Goal: Information Seeking & Learning: Learn about a topic

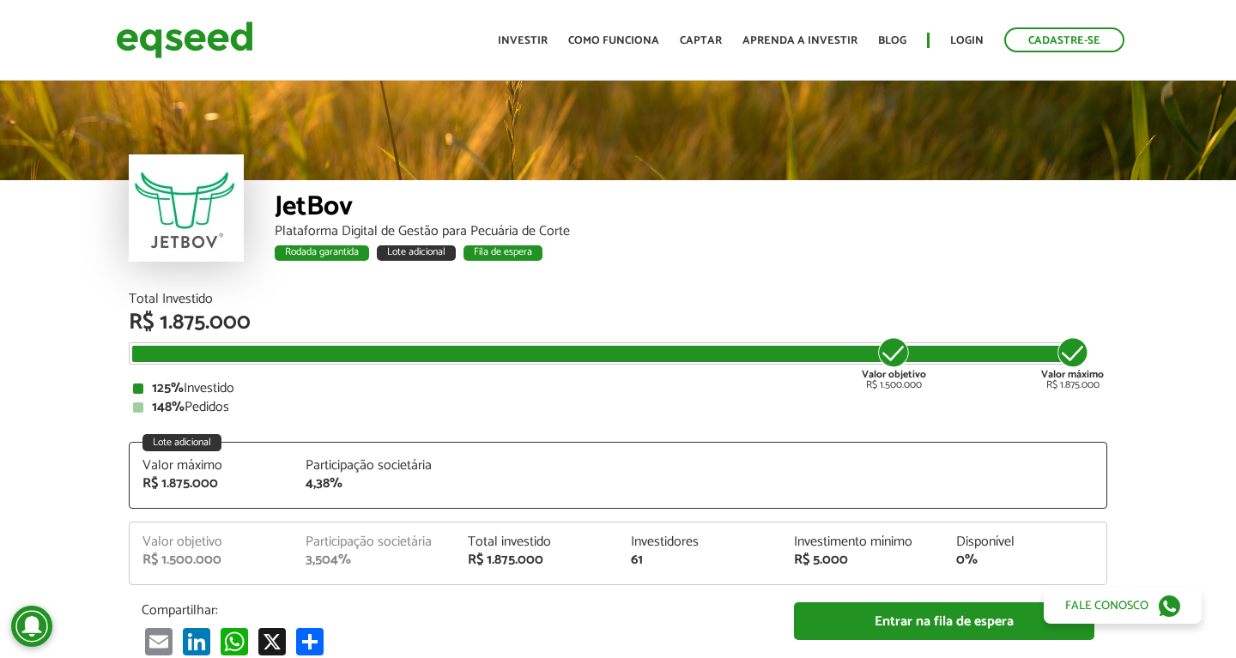
click at [862, 372] on div "Valor objetivo R$ 1.500.000" at bounding box center [894, 363] width 64 height 55
drag, startPoint x: 863, startPoint y: 374, endPoint x: 924, endPoint y: 386, distance: 63.0
click at [924, 386] on div "Valor objetivo R$ 1.500.000" at bounding box center [894, 363] width 64 height 55
click at [826, 396] on div "125% Investido 148% Pedidos" at bounding box center [618, 398] width 970 height 33
drag, startPoint x: 863, startPoint y: 376, endPoint x: 947, endPoint y: 379, distance: 84.2
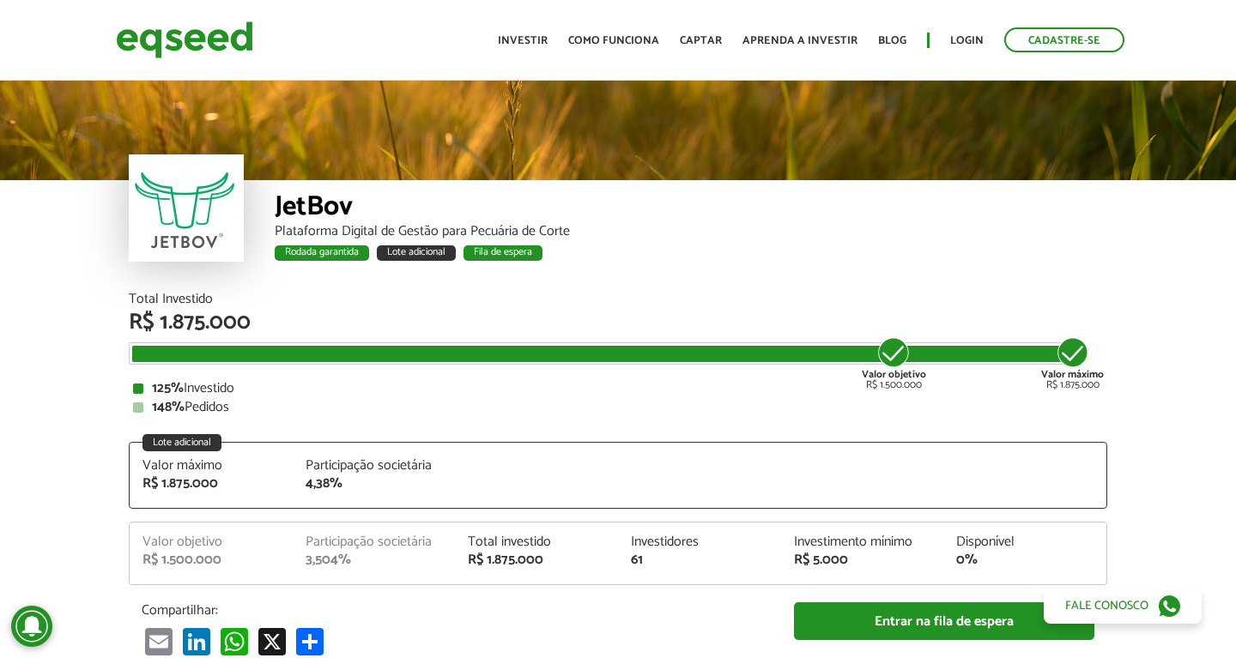
click at [947, 379] on div "Total Investido R$ 1.875.000 Valor objetivo R$ 1.500.000 Valor máximo R$ 1.875.…" at bounding box center [618, 354] width 979 height 122
click at [167, 373] on div "Total Investido R$ 1.875.000 Valor objetivo R$ 1.500.000 Valor máximo R$ 1.875.…" at bounding box center [618, 354] width 979 height 122
click at [132, 292] on div "JetBov Plataforma Digital de Gestão para Pecuária de Corte Rodada garantida Lot…" at bounding box center [618, 236] width 979 height 112
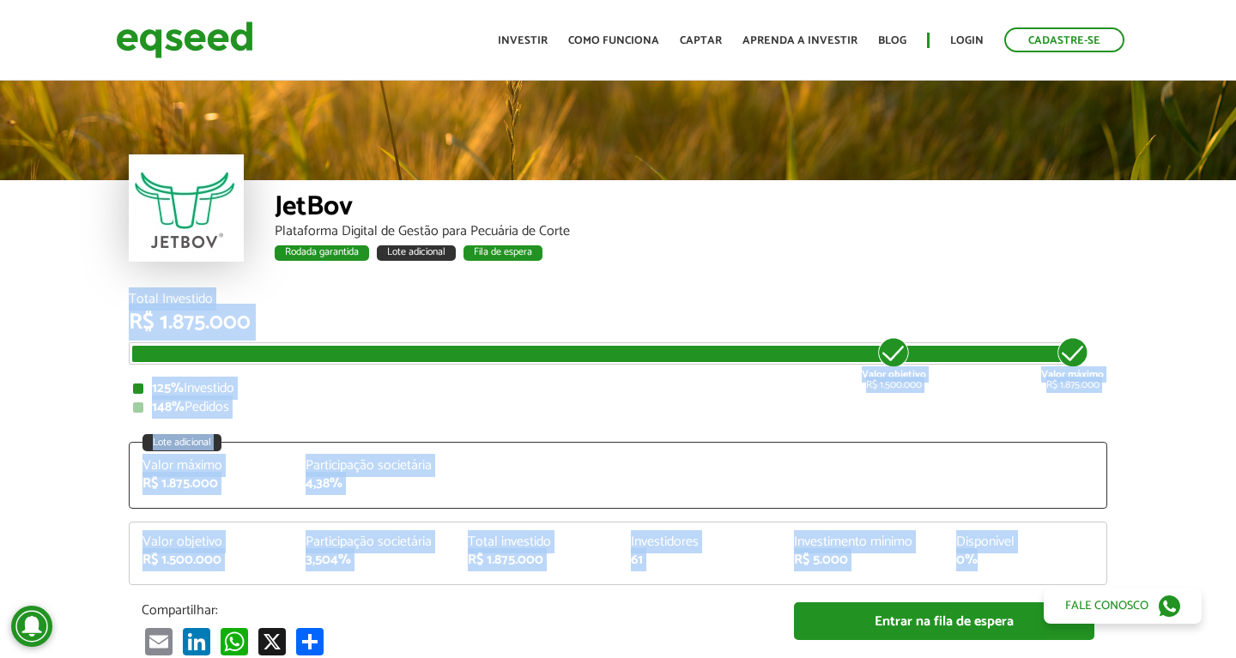
drag, startPoint x: 131, startPoint y: 294, endPoint x: 1006, endPoint y: 568, distance: 916.8
click at [1006, 568] on div "Total Investido R$ 1.875.000 Valor objetivo R$ 1.500.000 Valor máximo R$ 1.875.…" at bounding box center [618, 493] width 979 height 401
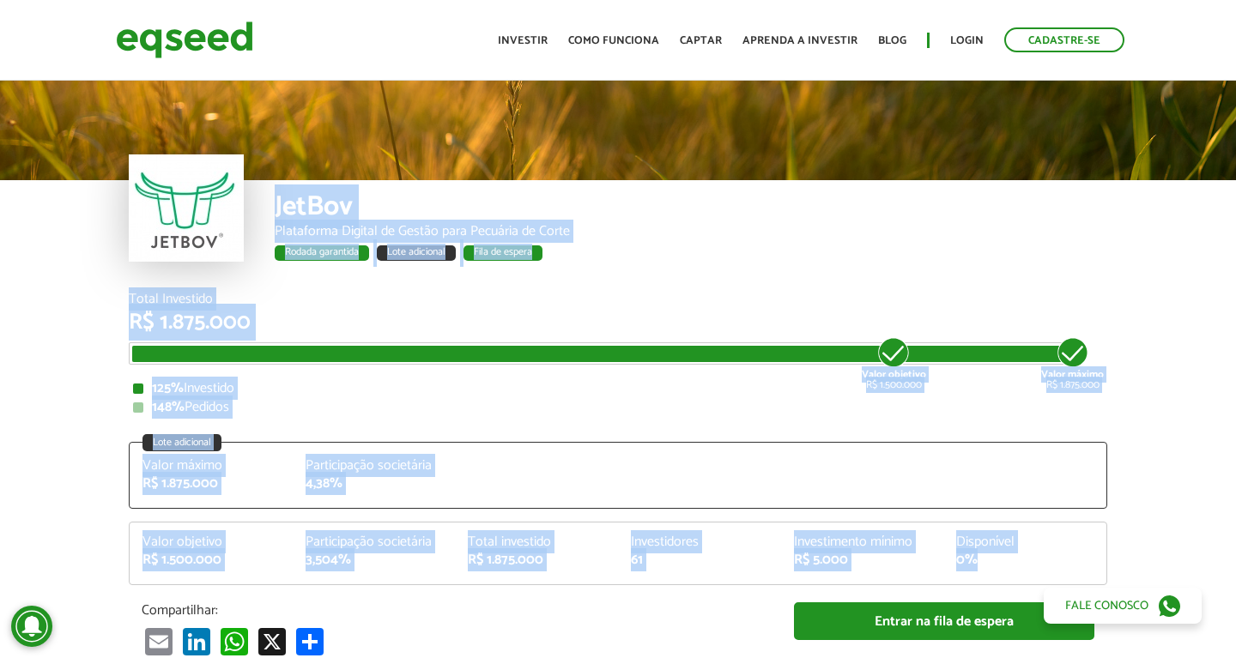
drag, startPoint x: 276, startPoint y: 197, endPoint x: 981, endPoint y: 568, distance: 796.7
click at [1071, 425] on div "Total Investido R$ 1.875.000 Valor objetivo R$ 1.500.000 Valor máximo R$ 1.875.…" at bounding box center [618, 493] width 979 height 401
drag, startPoint x: 276, startPoint y: 202, endPoint x: 1035, endPoint y: 575, distance: 846.5
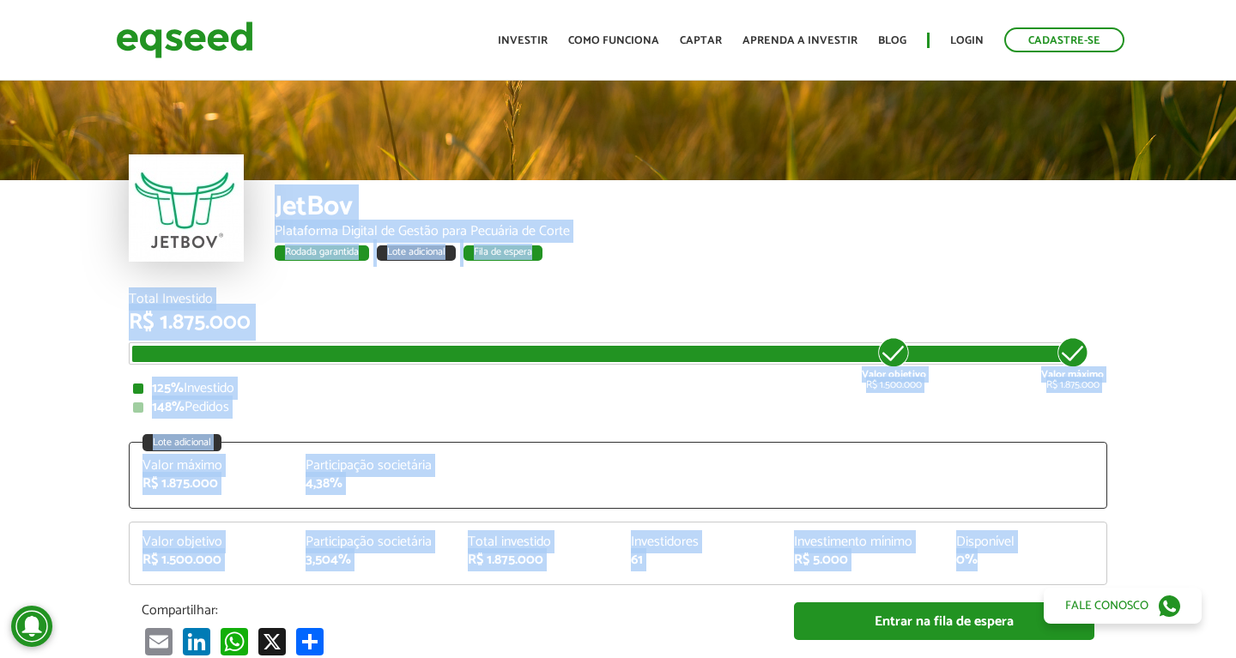
drag, startPoint x: 273, startPoint y: 203, endPoint x: 1010, endPoint y: 561, distance: 819.6
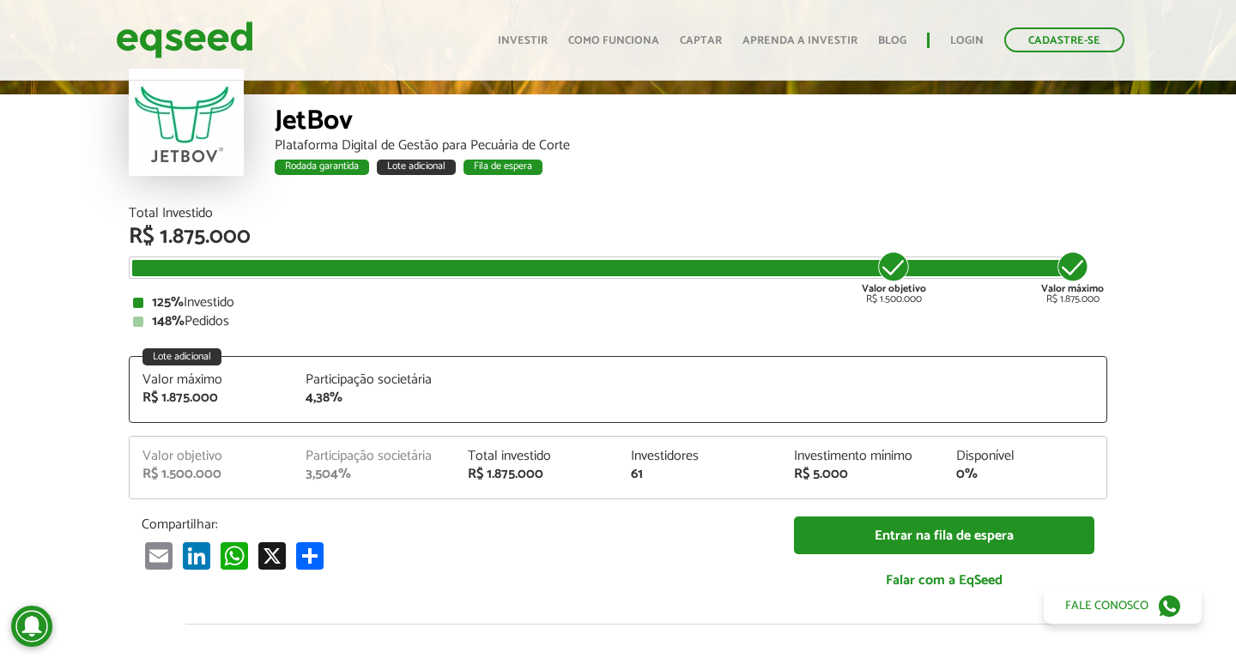
scroll to position [88, 0]
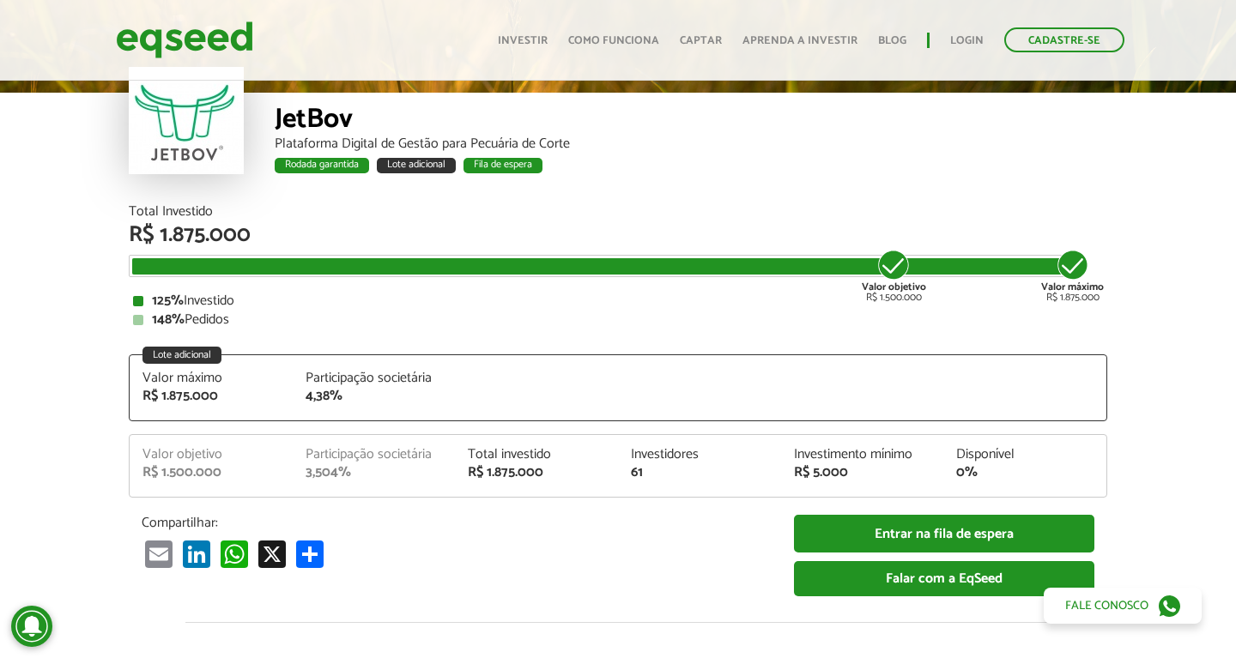
drag, startPoint x: 269, startPoint y: 115, endPoint x: 992, endPoint y: 582, distance: 861.2
click at [992, 582] on article "JetBov Plataforma Digital de Gestão para Pecuária de Corte Rodada garantida Lot…" at bounding box center [618, 599] width 1236 height 1219
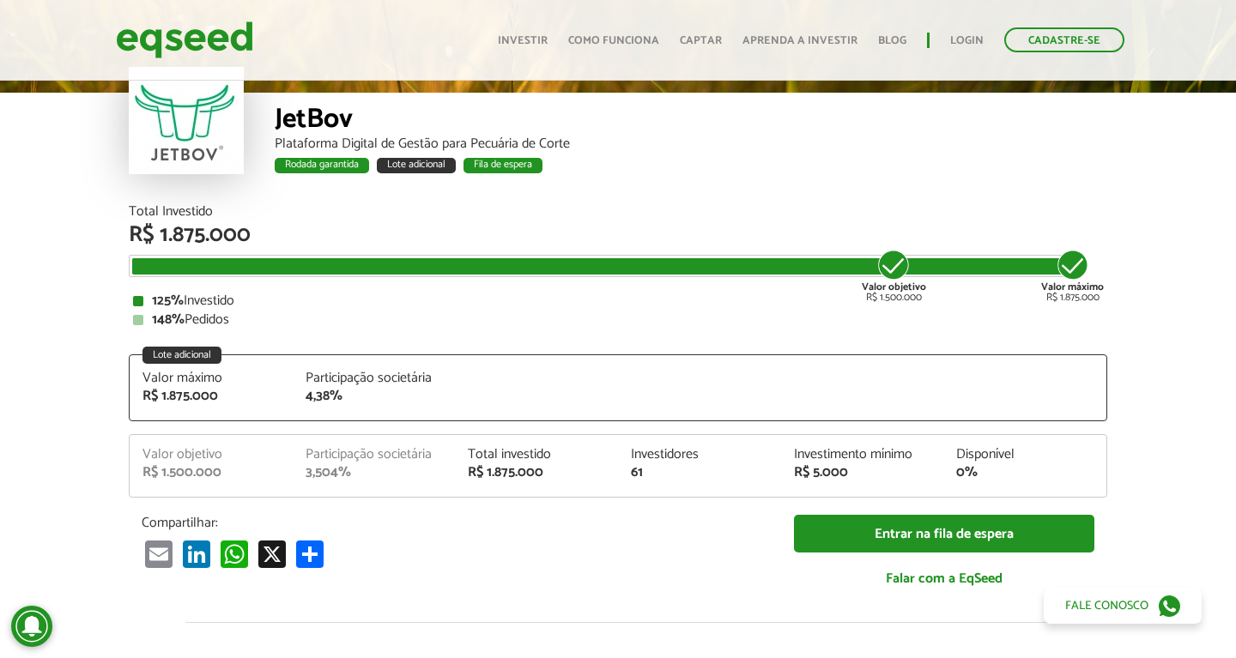
click at [1152, 447] on article "JetBov Plataforma Digital de Gestão para Pecuária de Corte Rodada garantida Lot…" at bounding box center [618, 599] width 1236 height 1219
drag, startPoint x: 151, startPoint y: 360, endPoint x: 225, endPoint y: 357, distance: 73.9
click at [225, 357] on div "Lote adicional Valor máximo R$ 1.875.000 Participação societária 4,38%" at bounding box center [618, 388] width 979 height 67
click at [228, 385] on div "Valor máximo" at bounding box center [210, 379] width 137 height 14
drag, startPoint x: 887, startPoint y: 264, endPoint x: 896, endPoint y: 274, distance: 13.4
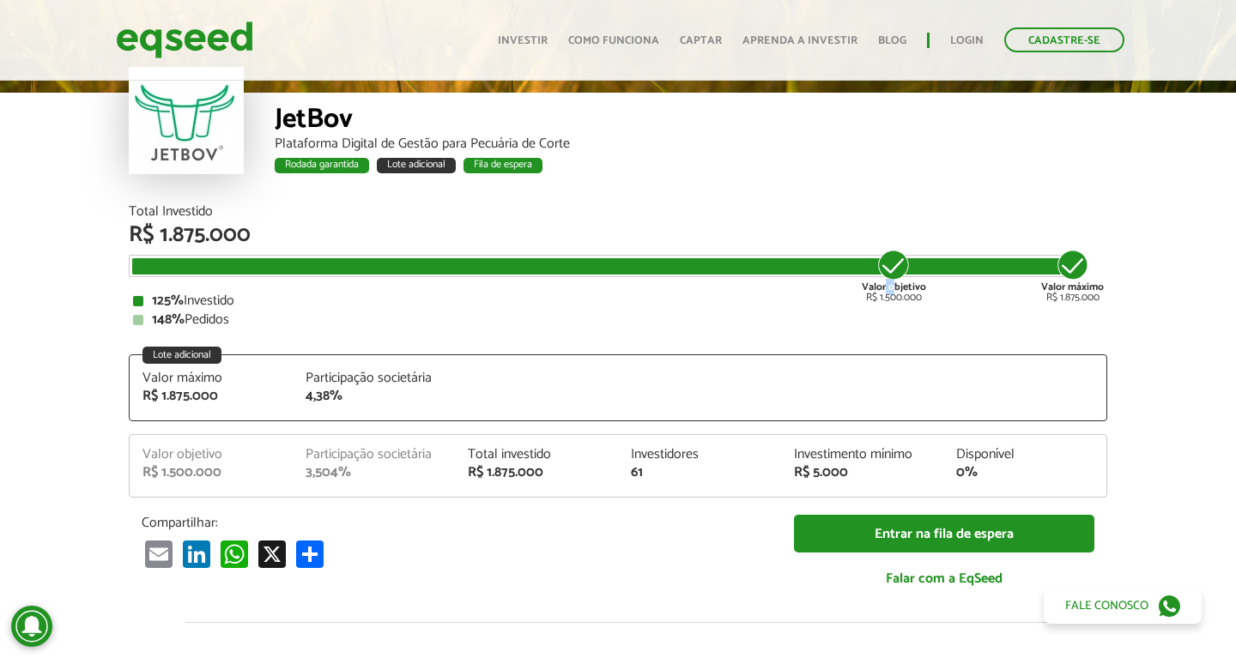
click at [896, 274] on div "Valor objetivo R$ 1.500.000" at bounding box center [894, 275] width 64 height 55
click at [868, 286] on strong "Valor objetivo" at bounding box center [894, 287] width 64 height 16
drag, startPoint x: 861, startPoint y: 286, endPoint x: 153, endPoint y: 328, distance: 709.4
click at [153, 327] on div "Total Investido R$ 1.875.000 Valor objetivo R$ 1.500.000 Valor máximo R$ 1.875.…" at bounding box center [618, 266] width 979 height 122
click at [143, 260] on div at bounding box center [605, 266] width 946 height 16
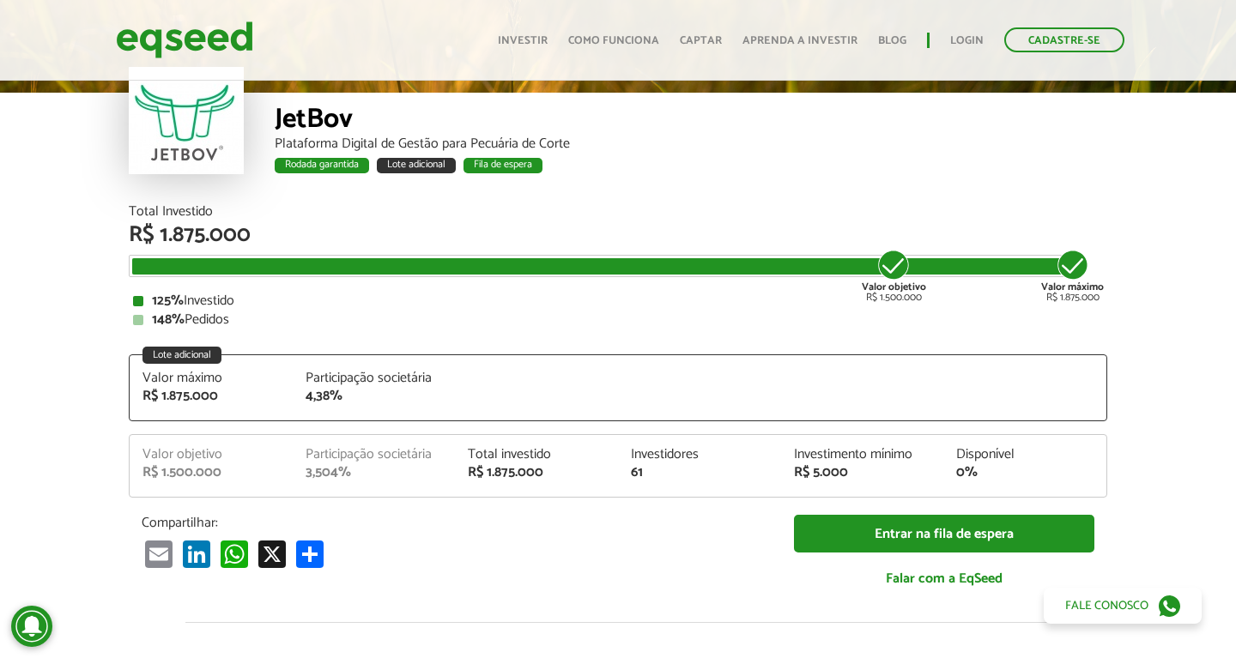
drag, startPoint x: 130, startPoint y: 209, endPoint x: 238, endPoint y: 325, distance: 158.6
click at [238, 325] on div "Total Investido R$ 1.875.000 Valor objetivo R$ 1.500.000 Valor máximo R$ 1.875.…" at bounding box center [618, 266] width 979 height 122
